Goal: Navigation & Orientation: Go to known website

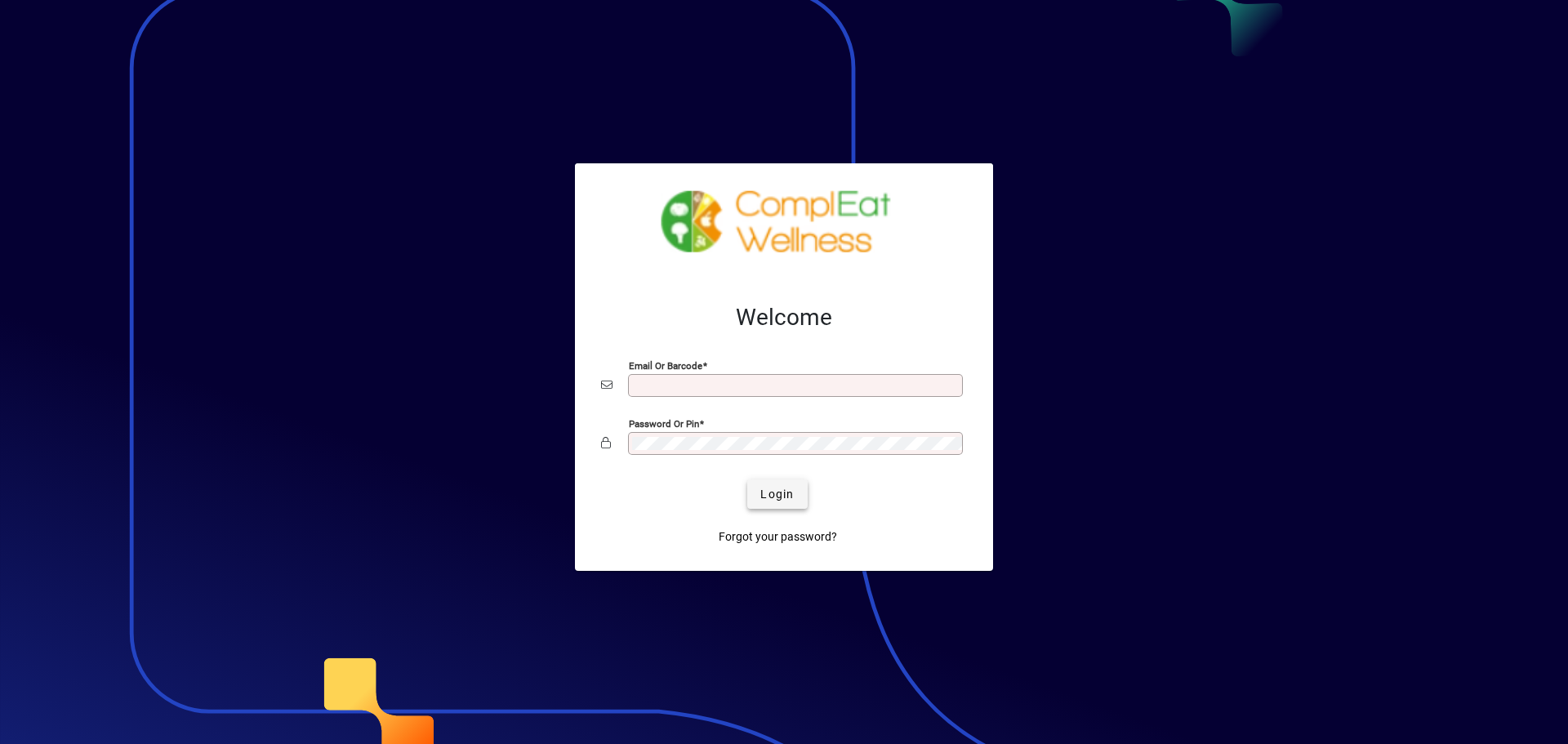
type input "**********"
click at [795, 496] on span "submit" at bounding box center [777, 494] width 59 height 39
